Goal: Browse casually

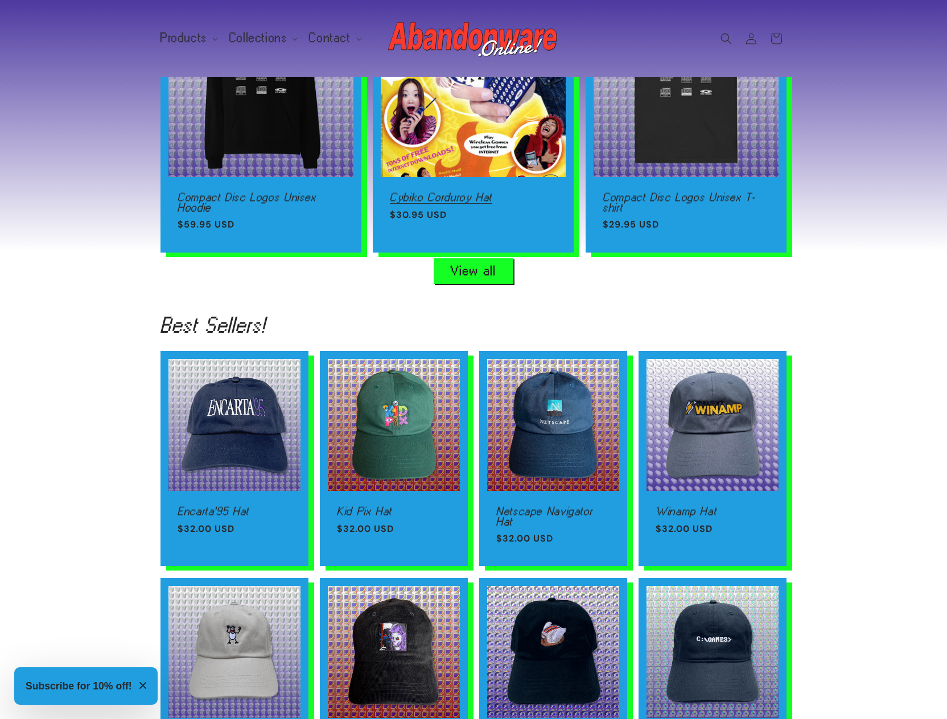
scroll to position [766, 0]
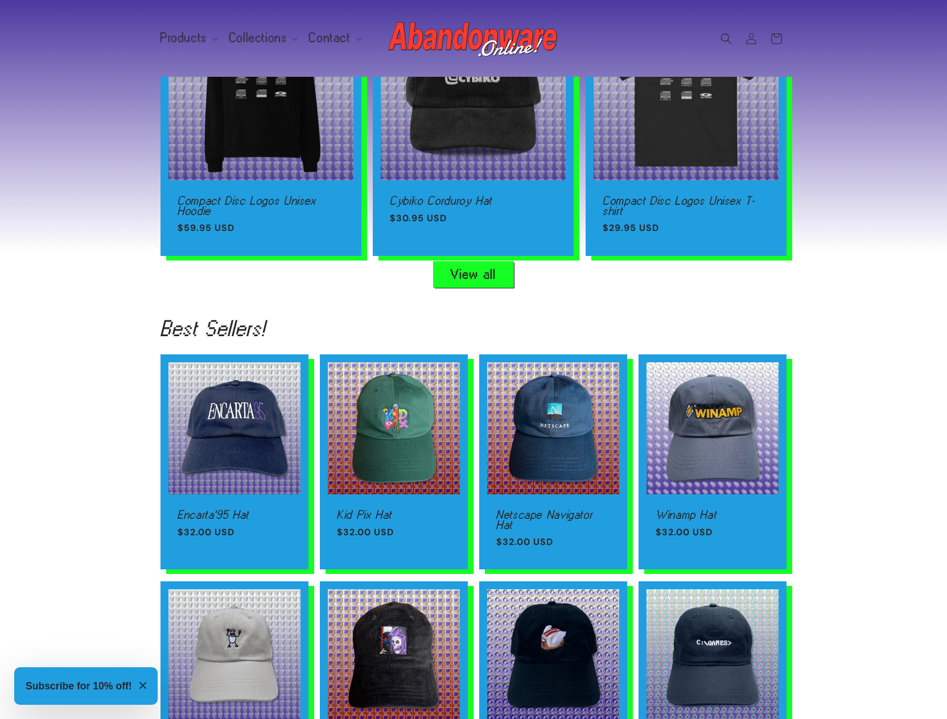
click at [492, 266] on link "View all" at bounding box center [474, 275] width 80 height 26
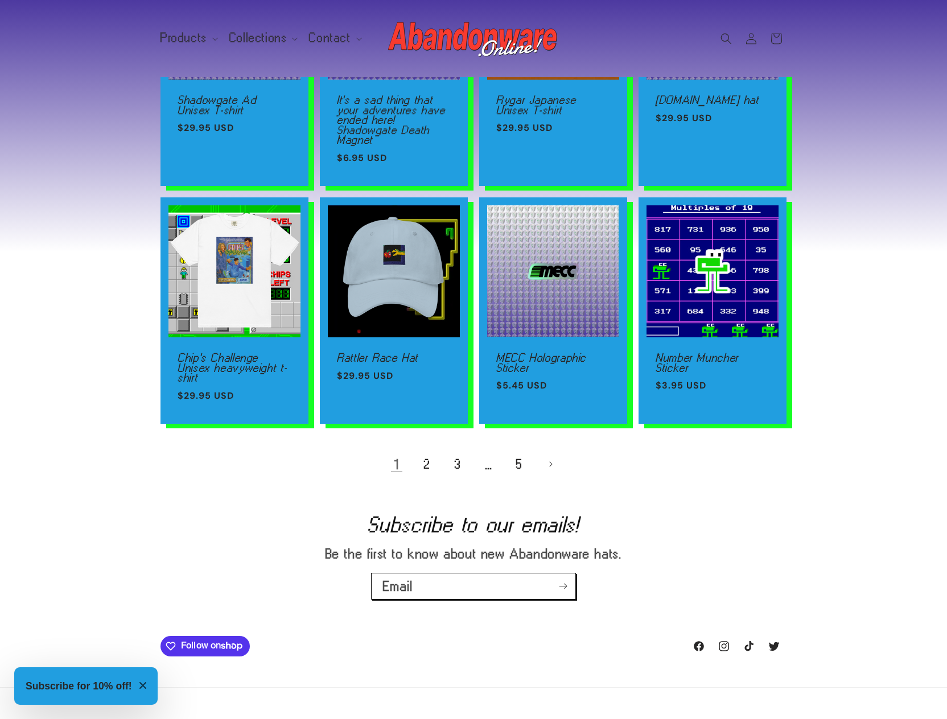
scroll to position [667, 0]
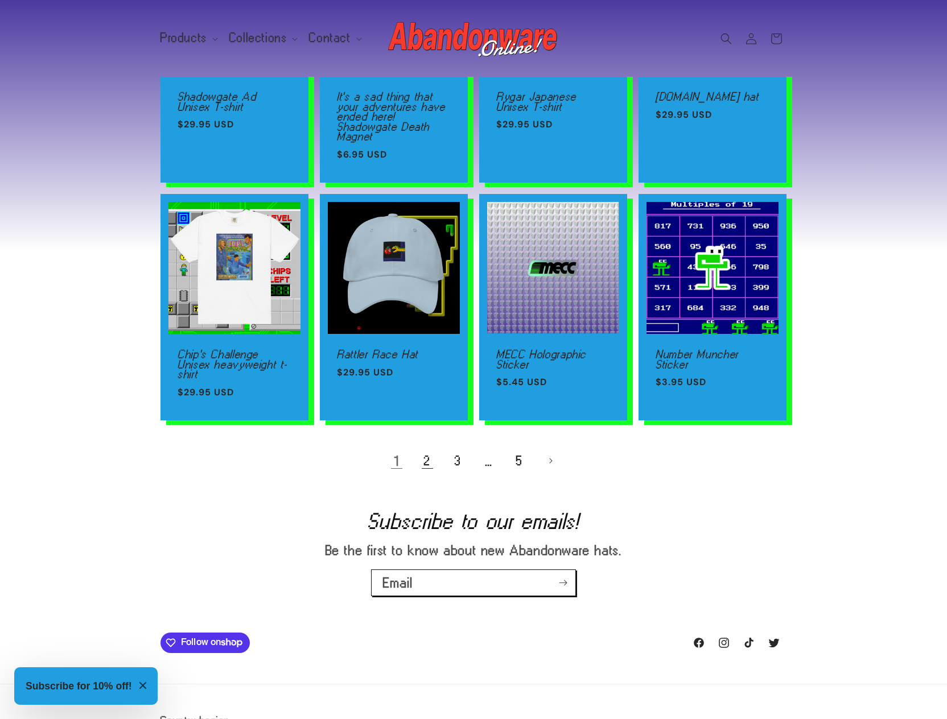
click at [426, 454] on link "2" at bounding box center [427, 461] width 25 height 25
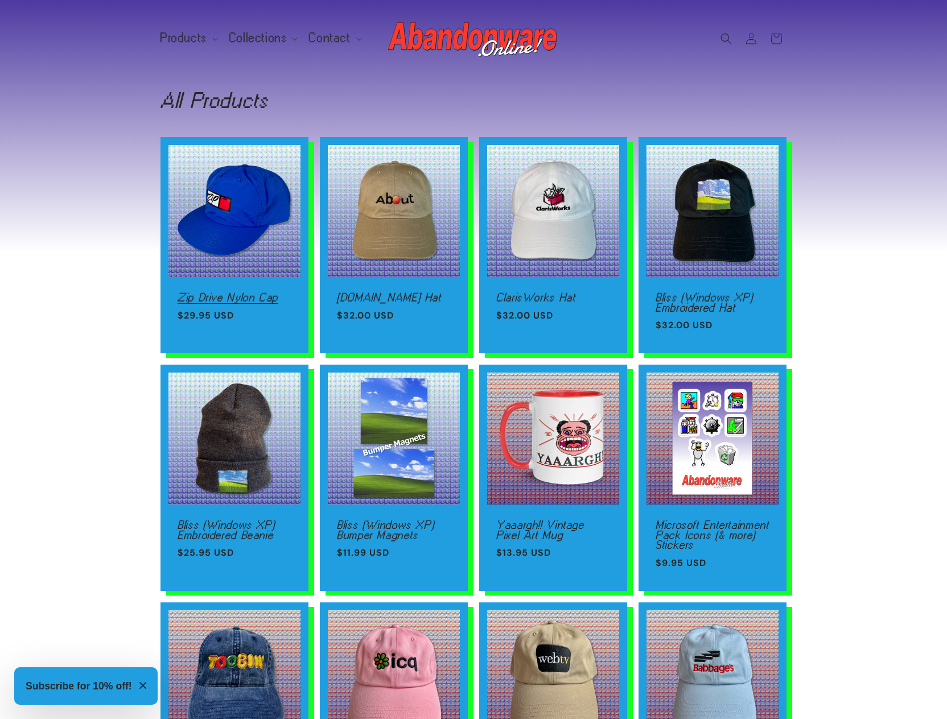
drag, startPoint x: 257, startPoint y: 238, endPoint x: 273, endPoint y: 240, distance: 16.0
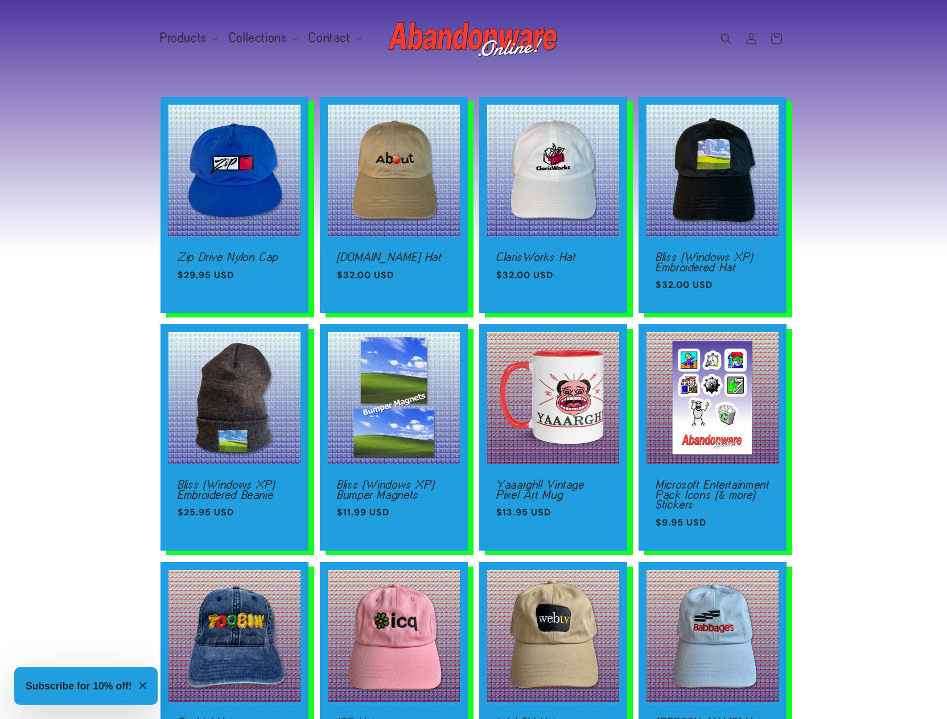
scroll to position [44, 0]
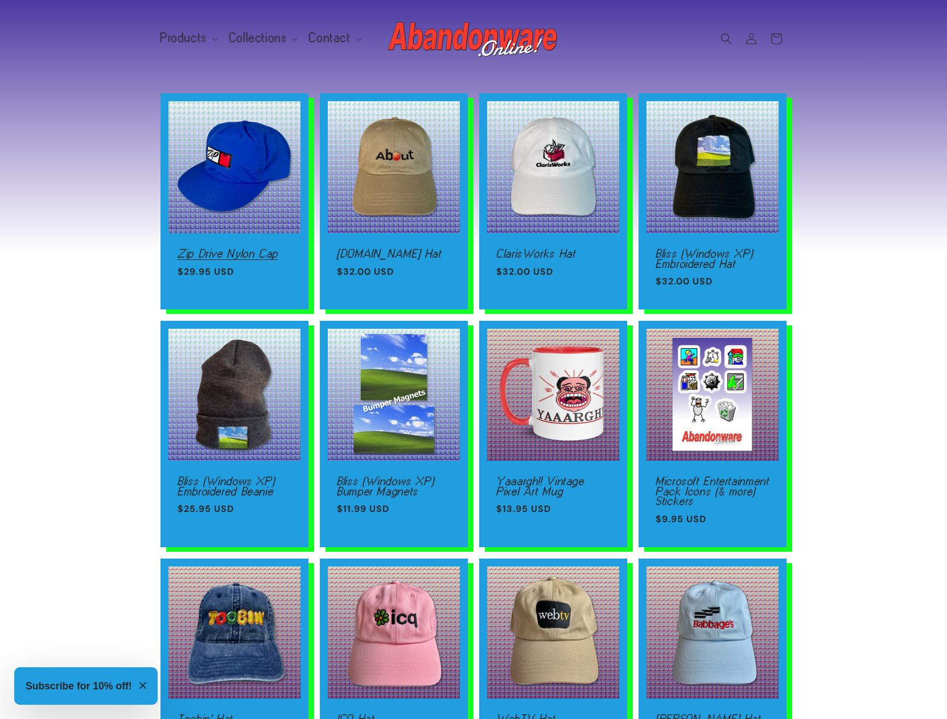
click at [247, 255] on link "Zip Drive Nylon Cap" at bounding box center [235, 254] width 114 height 10
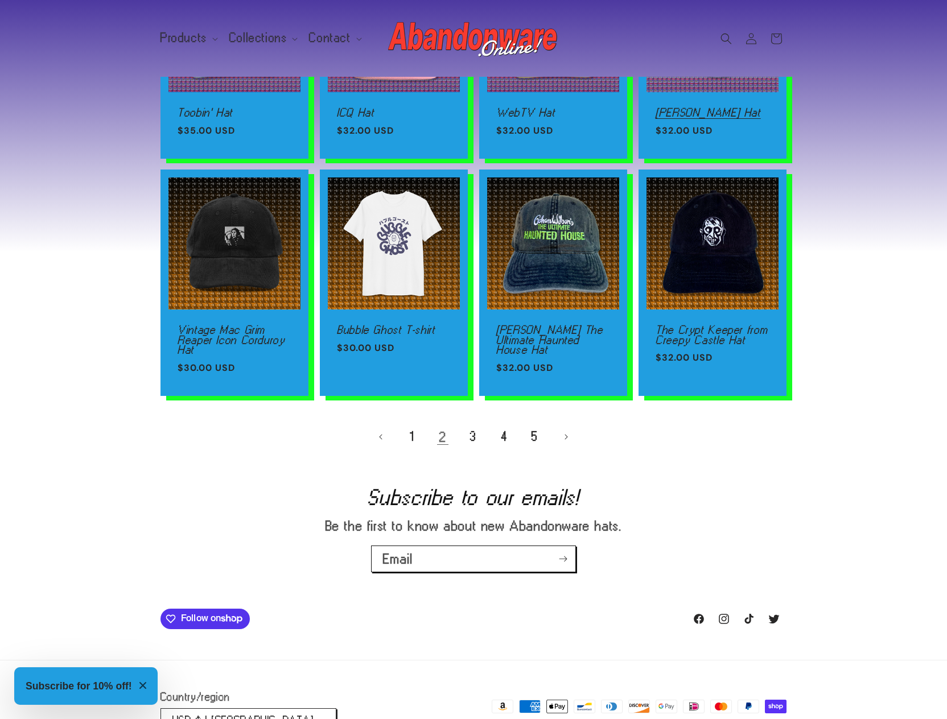
scroll to position [652, 0]
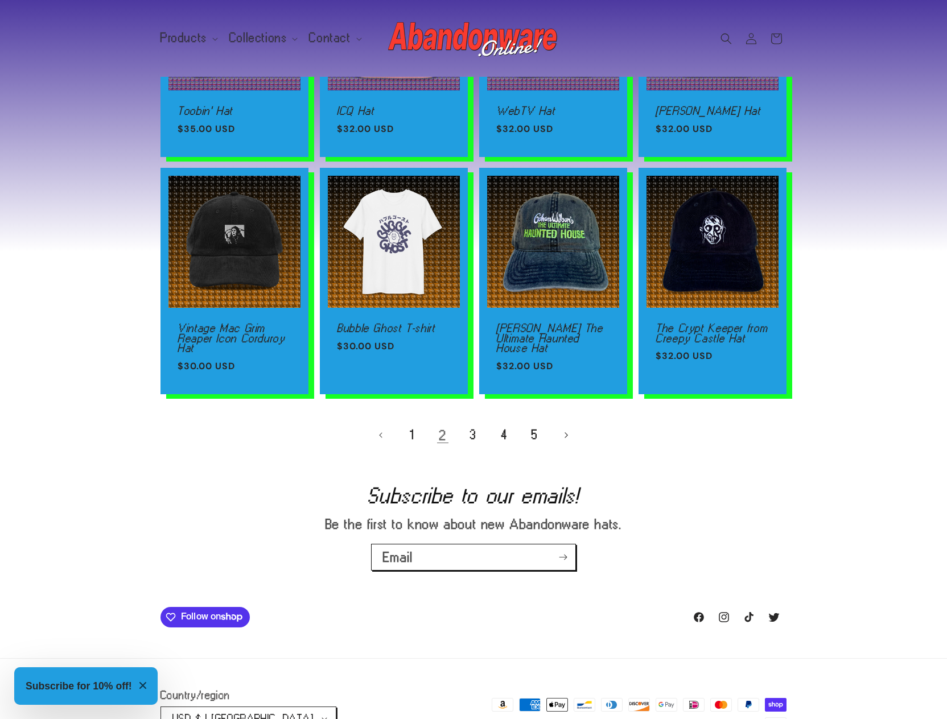
click at [560, 445] on link "Next page" at bounding box center [565, 435] width 25 height 25
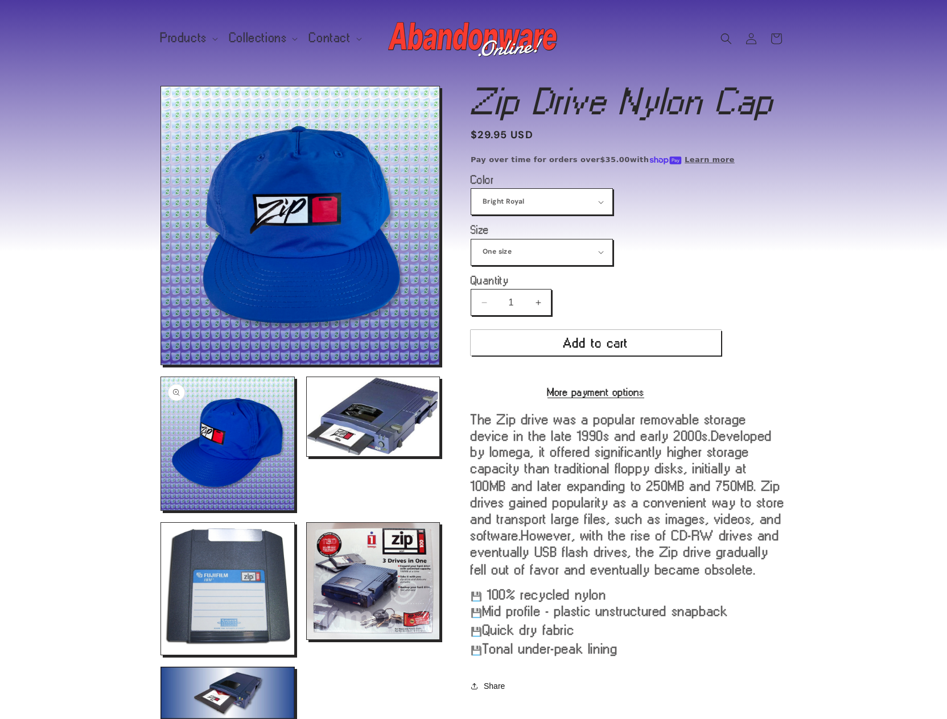
drag, startPoint x: 218, startPoint y: 266, endPoint x: 191, endPoint y: 401, distance: 137.6
click at [187, 404] on ul "Open media 1 in modal Open media 2 in modal Open media 3 in modal Open media 4 …" at bounding box center [302, 403] width 282 height 634
click at [834, 308] on section "Skip to product information Open media 1 in modal Open media 2 in modal Open me…" at bounding box center [473, 404] width 947 height 654
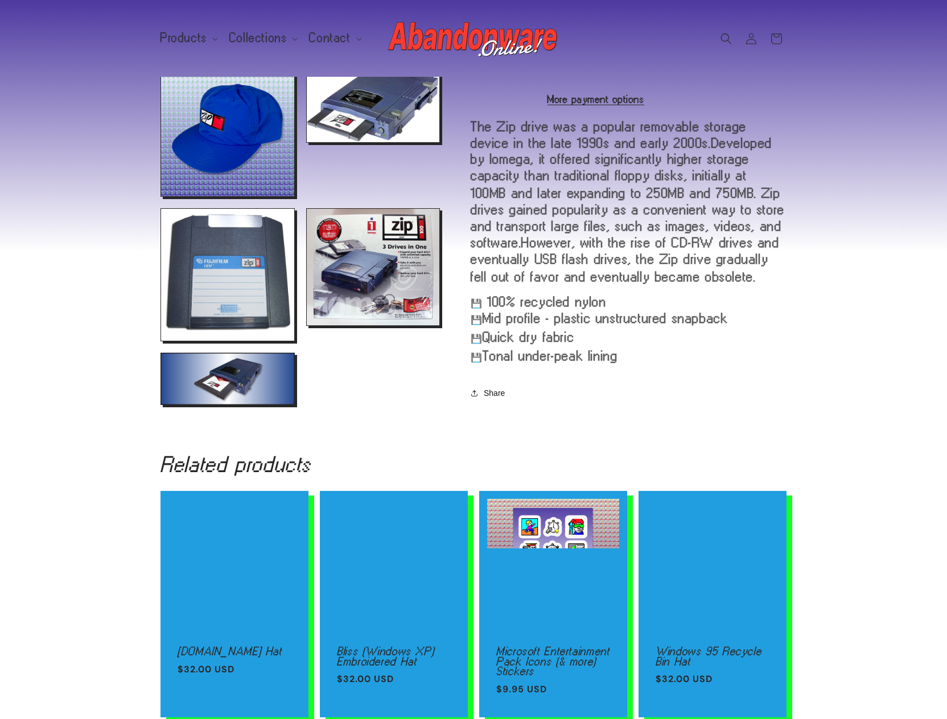
scroll to position [344, 0]
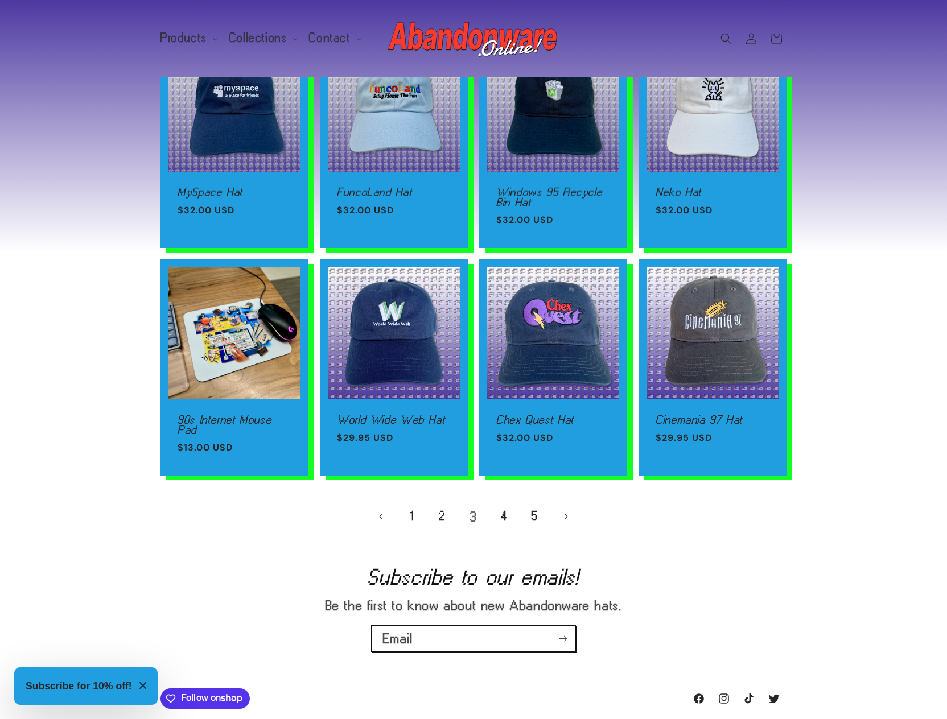
scroll to position [552, 0]
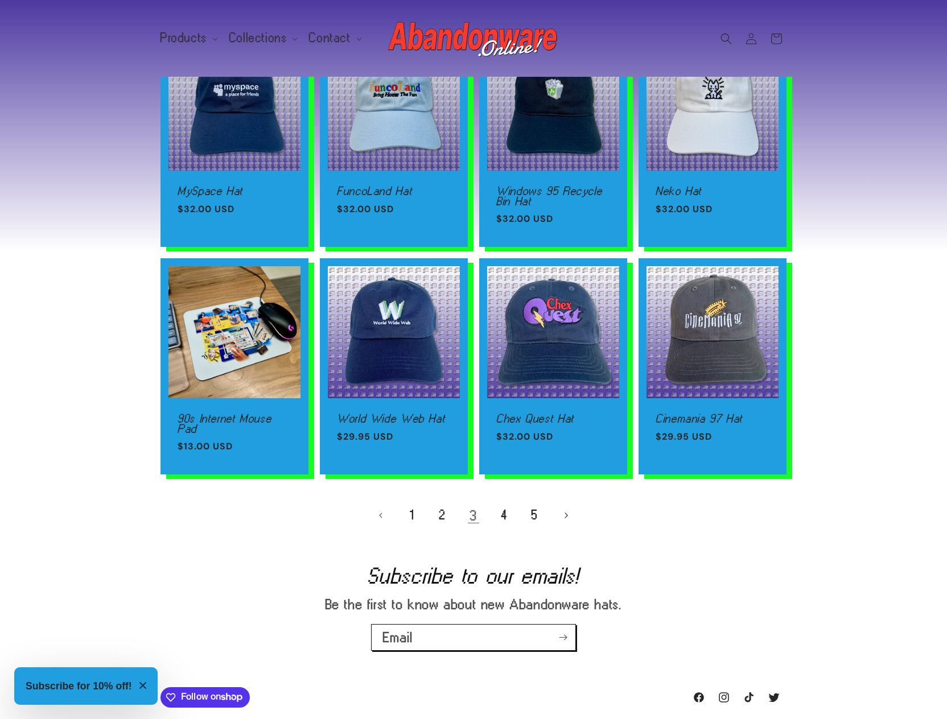
click at [566, 516] on icon "Next page" at bounding box center [566, 516] width 3 height 6
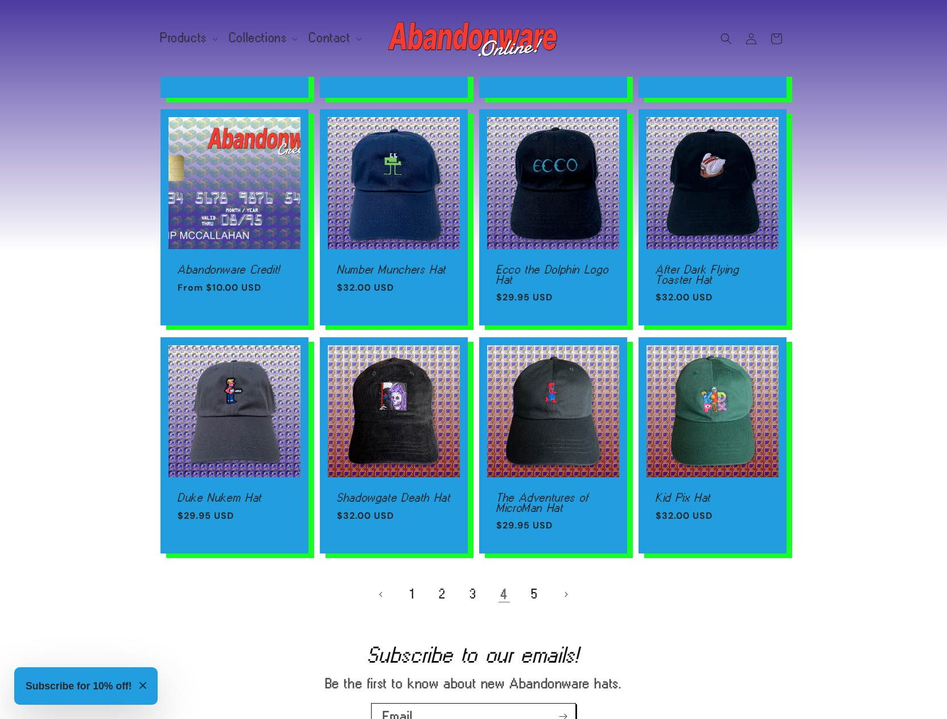
scroll to position [505, 0]
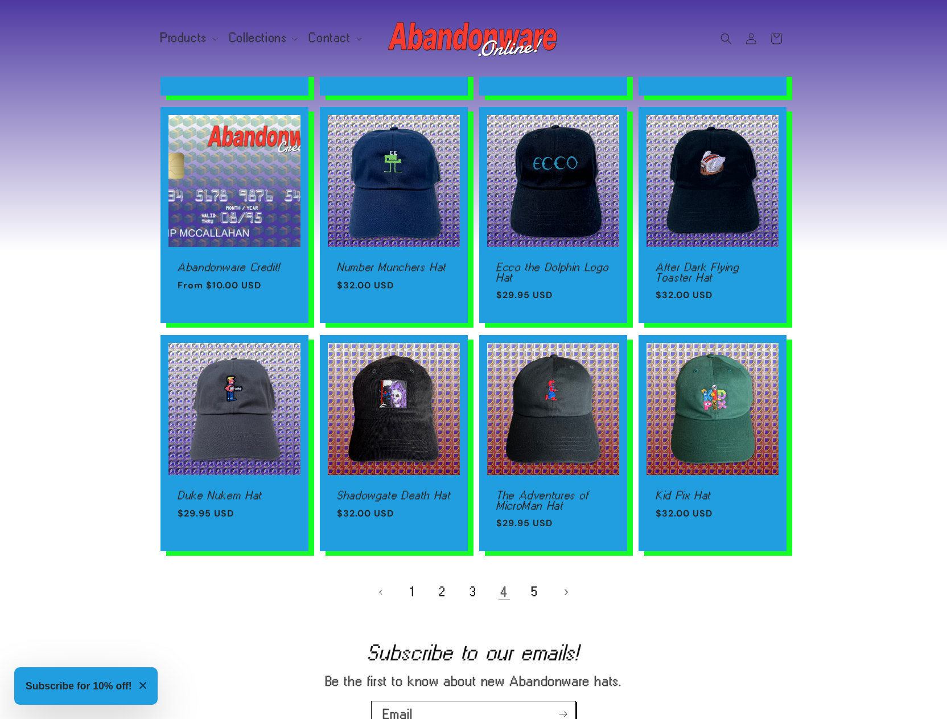
click at [567, 594] on icon "Next page" at bounding box center [566, 592] width 3 height 6
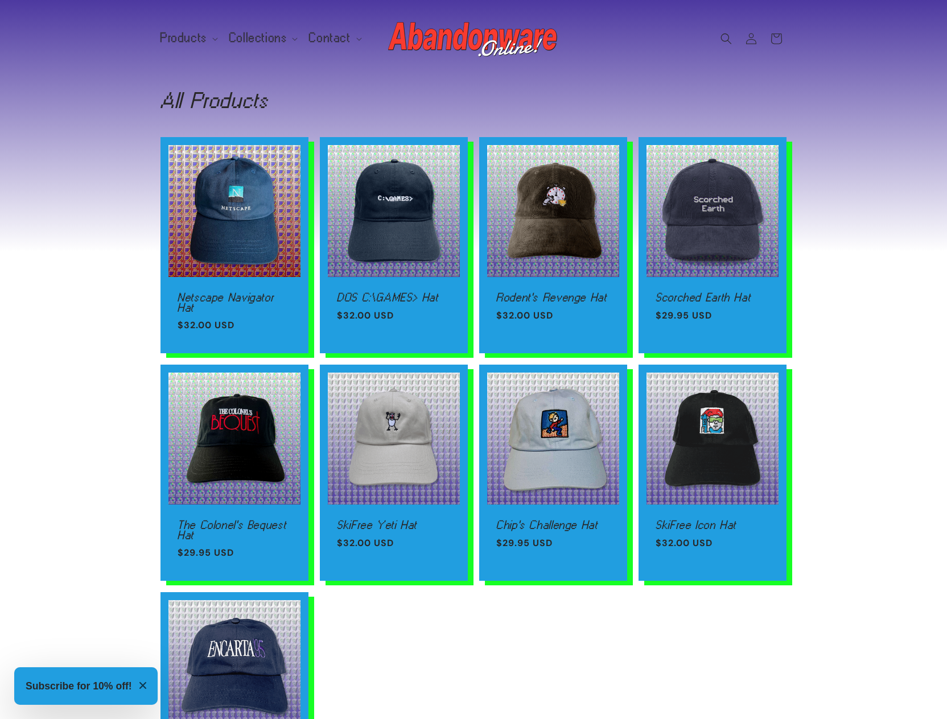
click at [75, 61] on sticky-header "Products Products Hats Shirts Stickers Patches Mouse Pads Credit (gift card)" at bounding box center [473, 38] width 947 height 77
